Goal: Task Accomplishment & Management: Use online tool/utility

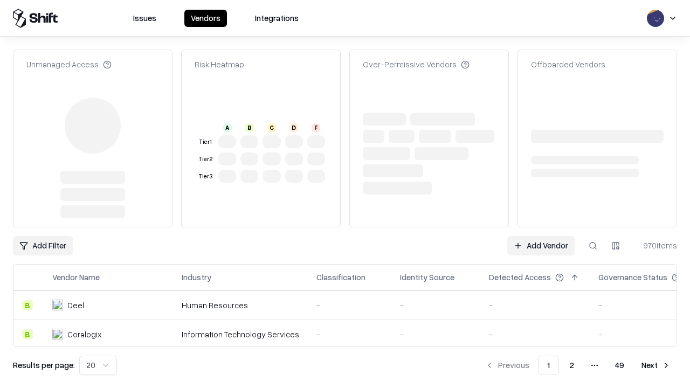
click at [540, 236] on link "Add Vendor" at bounding box center [540, 245] width 67 height 19
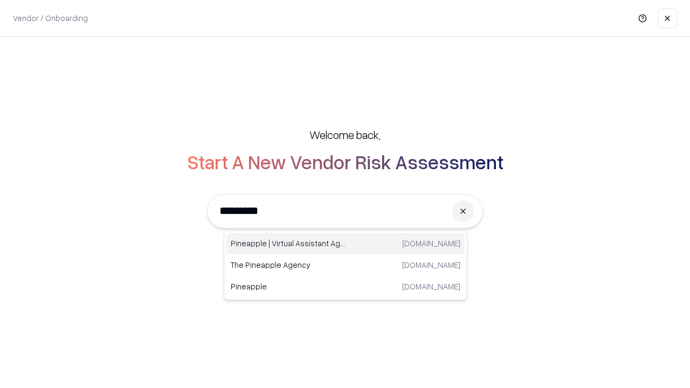
click at [345, 244] on div "Pineapple | Virtual Assistant Agency [DOMAIN_NAME]" at bounding box center [345, 244] width 238 height 22
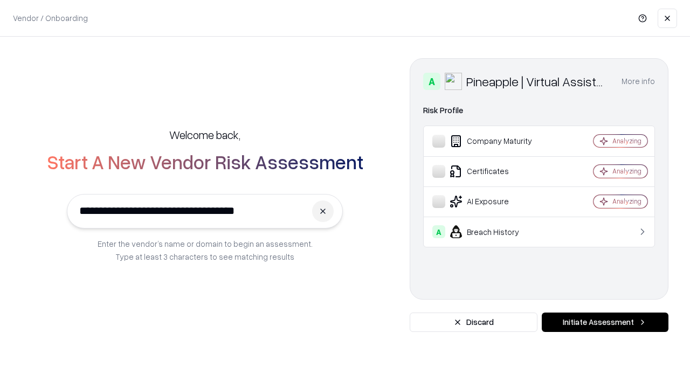
type input "**********"
click at [605, 322] on button "Initiate Assessment" at bounding box center [604, 322] width 127 height 19
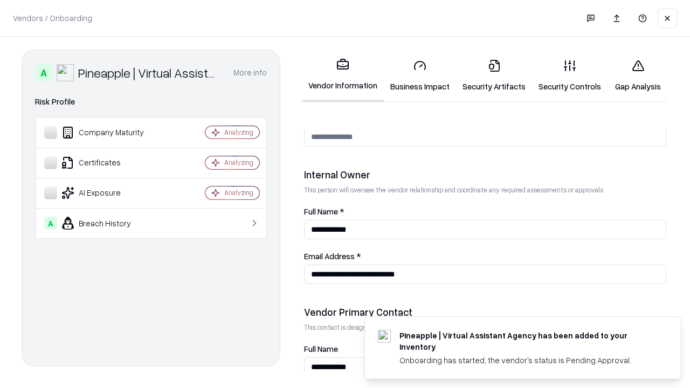
scroll to position [558, 0]
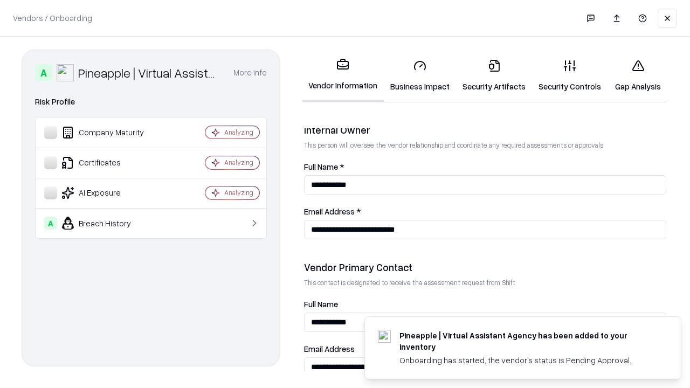
click at [420, 75] on link "Business Impact" at bounding box center [420, 76] width 72 height 50
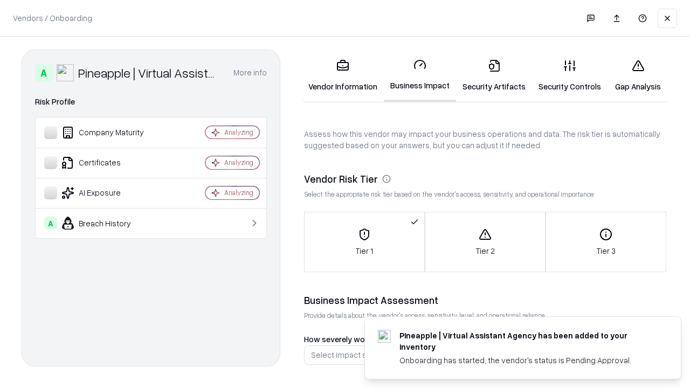
click at [637, 75] on link "Gap Analysis" at bounding box center [637, 76] width 61 height 50
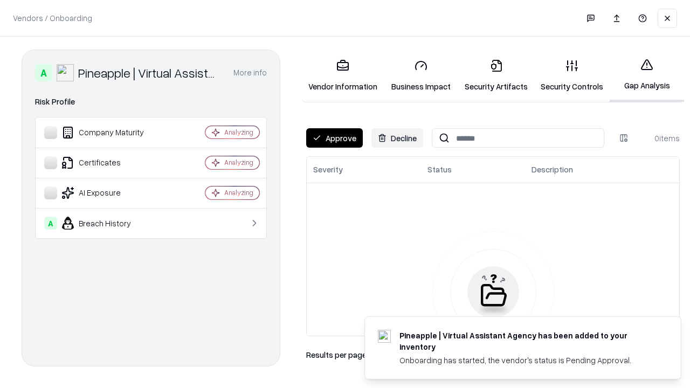
click at [334, 138] on button "Approve" at bounding box center [334, 137] width 57 height 19
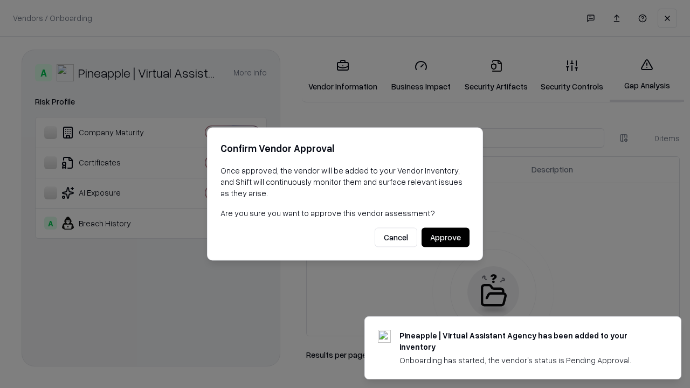
click at [445, 237] on button "Approve" at bounding box center [445, 237] width 48 height 19
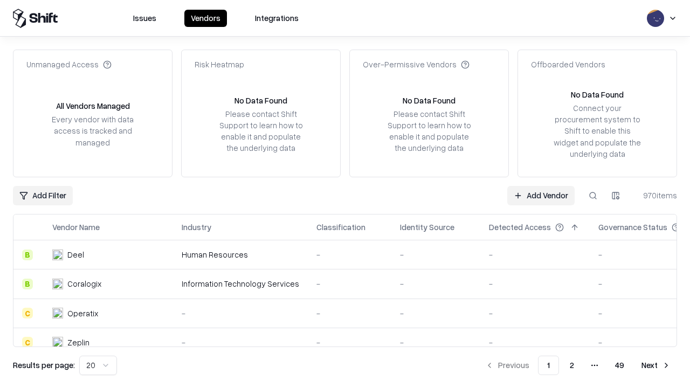
type input "**********"
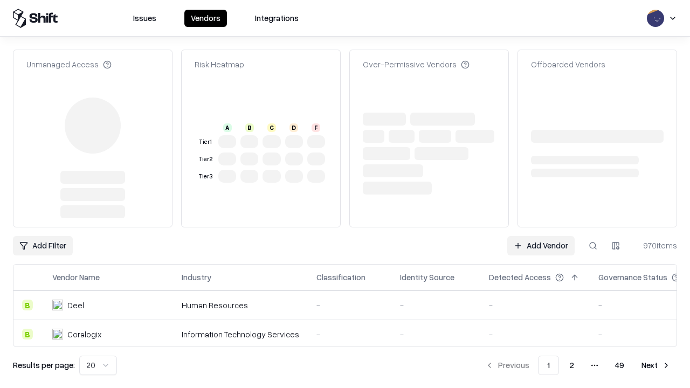
click at [540, 246] on link "Add Vendor" at bounding box center [540, 245] width 67 height 19
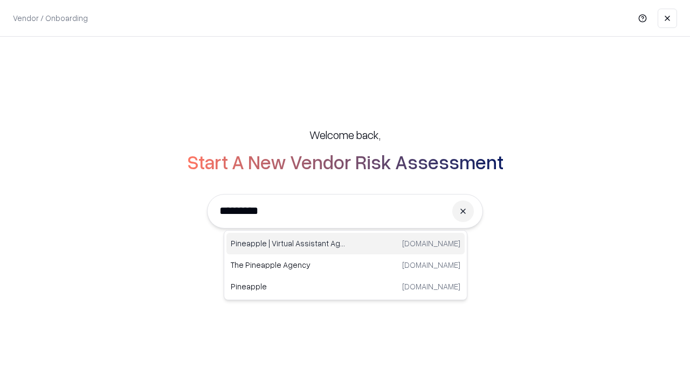
click at [345, 244] on div "Pineapple | Virtual Assistant Agency [DOMAIN_NAME]" at bounding box center [345, 244] width 238 height 22
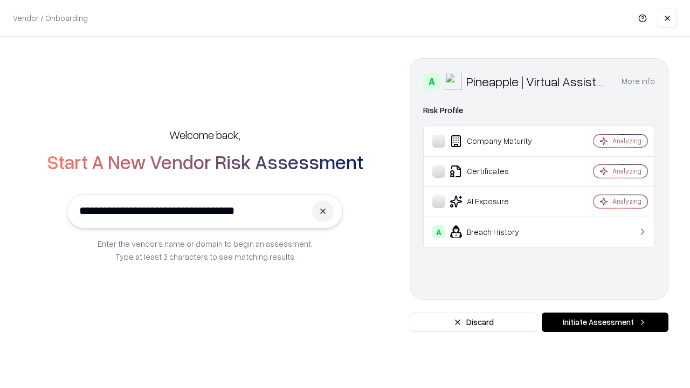
type input "**********"
click at [605, 322] on button "Initiate Assessment" at bounding box center [604, 322] width 127 height 19
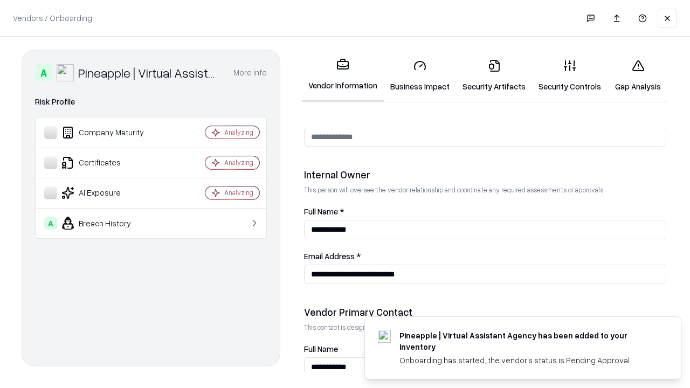
scroll to position [558, 0]
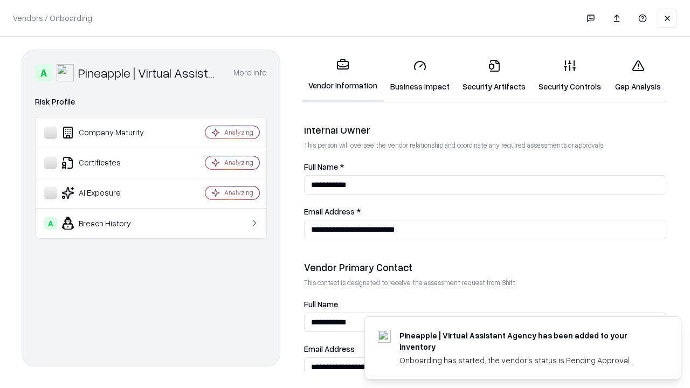
click at [637, 75] on link "Gap Analysis" at bounding box center [637, 76] width 61 height 50
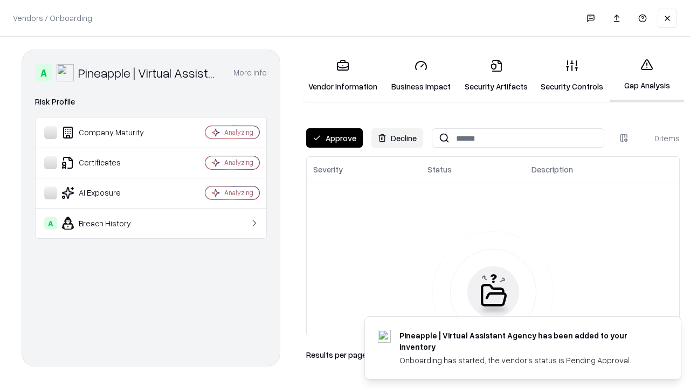
click at [334, 138] on button "Approve" at bounding box center [334, 137] width 57 height 19
